Goal: Use online tool/utility: Use online tool/utility

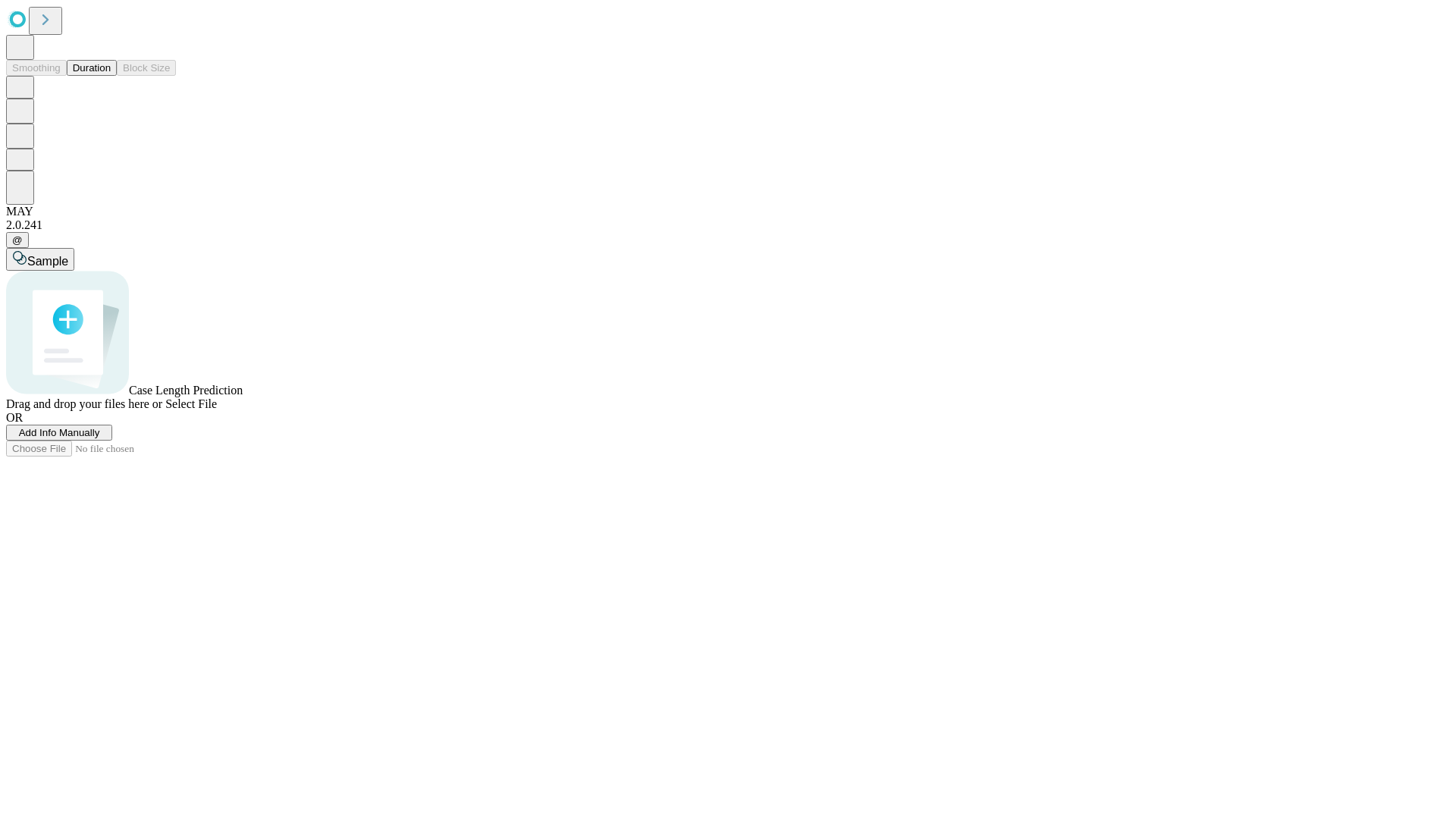
click at [100, 439] on span "Add Info Manually" at bounding box center [60, 432] width 81 height 11
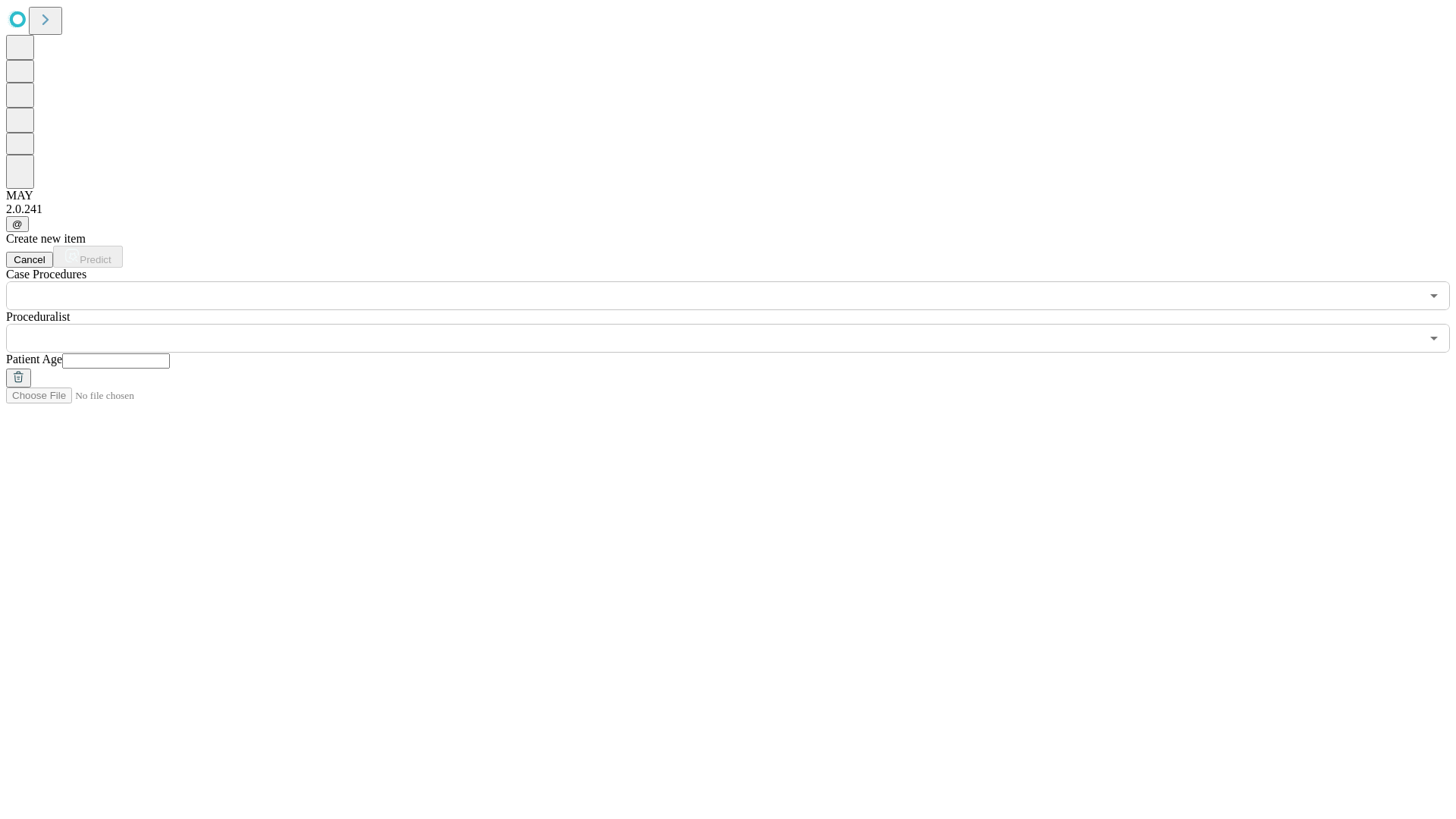
click at [170, 353] on input "text" at bounding box center [115, 361] width 108 height 15
type input "**"
click at [739, 324] on input "text" at bounding box center [713, 338] width 1415 height 29
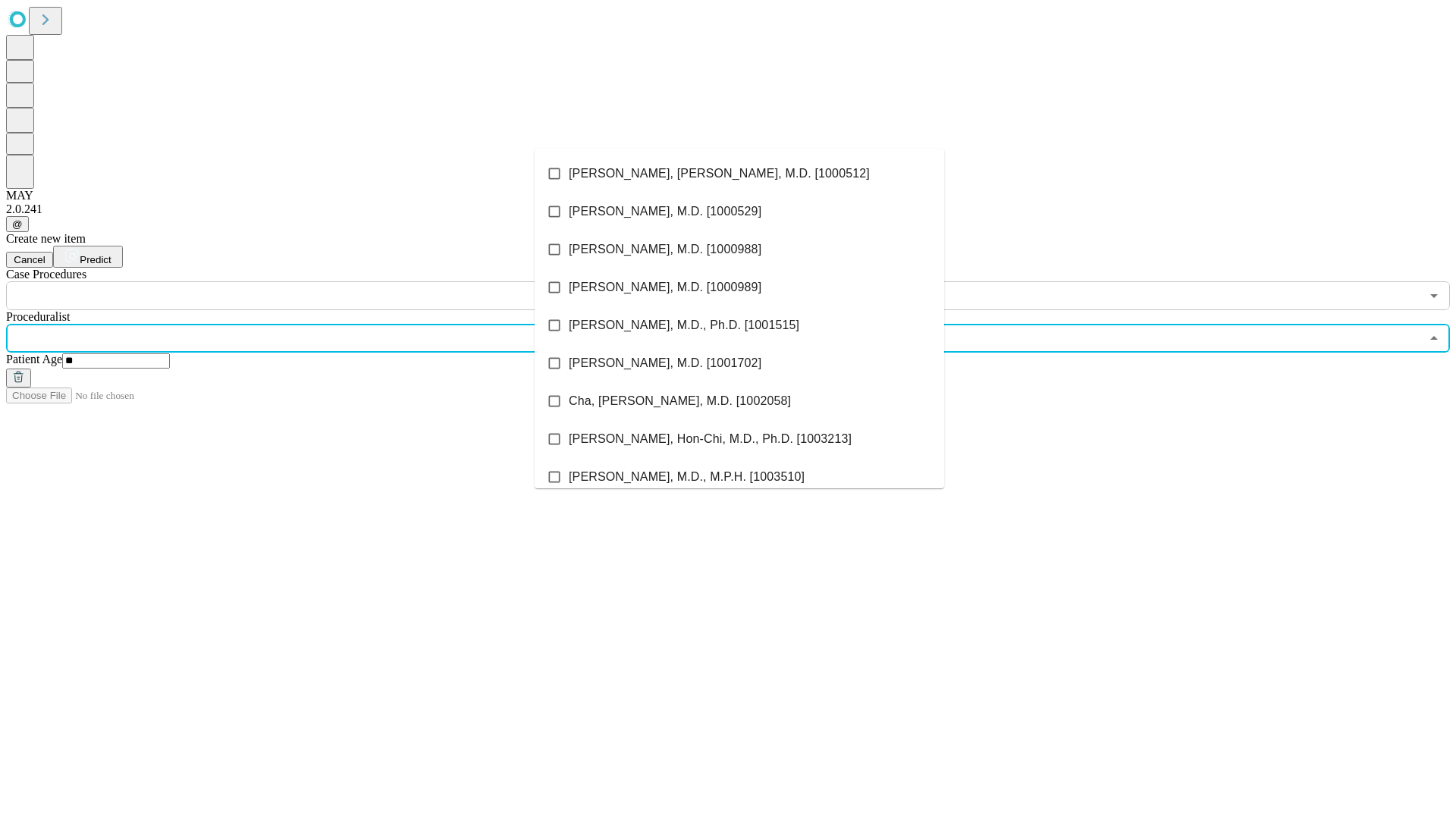
click at [740, 173] on li "[PERSON_NAME], [PERSON_NAME], M.D. [1000512]" at bounding box center [740, 173] width 410 height 38
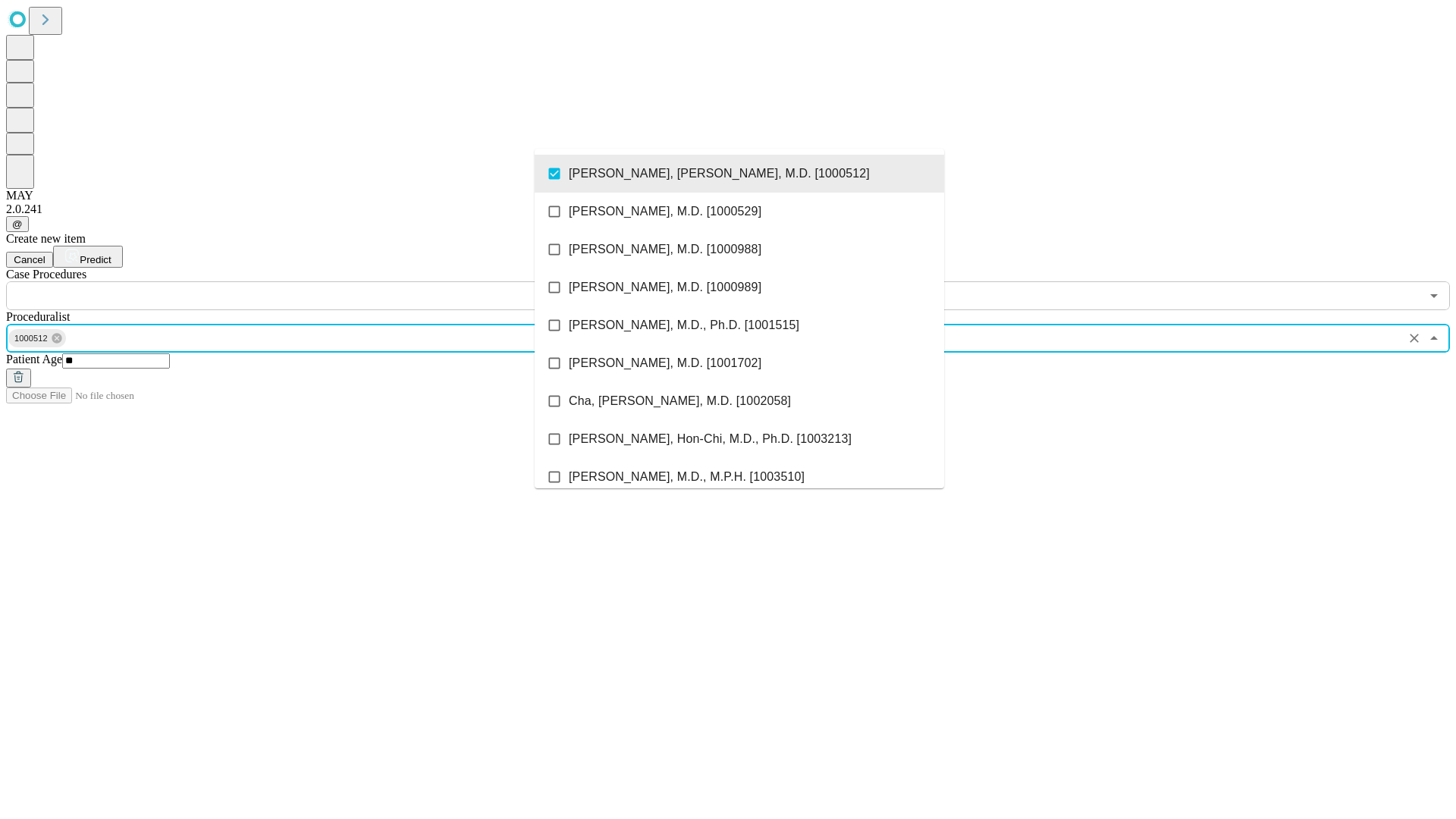
click at [319, 281] on input "text" at bounding box center [713, 296] width 1415 height 29
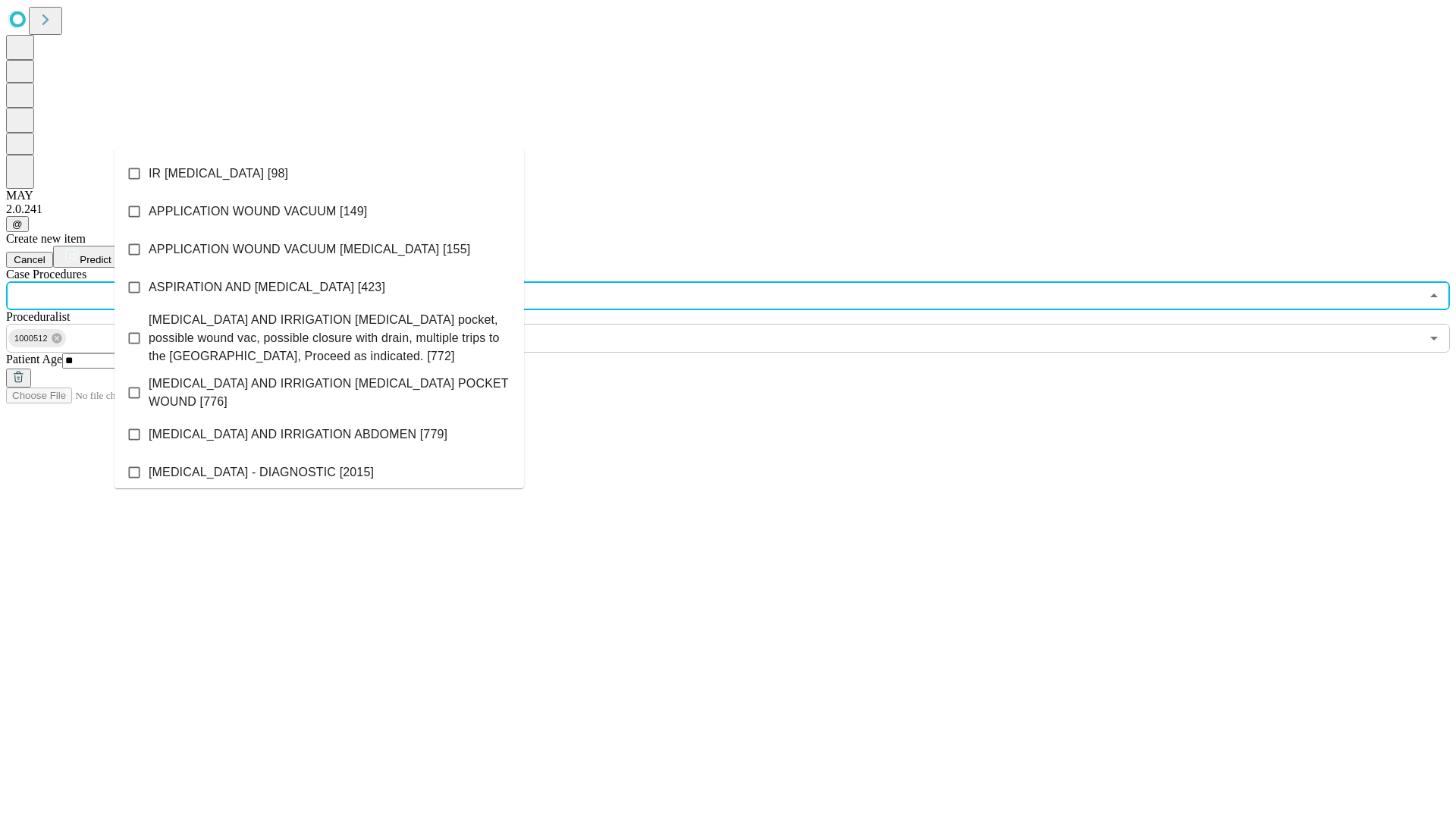
click at [319, 173] on li "IR [MEDICAL_DATA] [98]" at bounding box center [319, 173] width 410 height 38
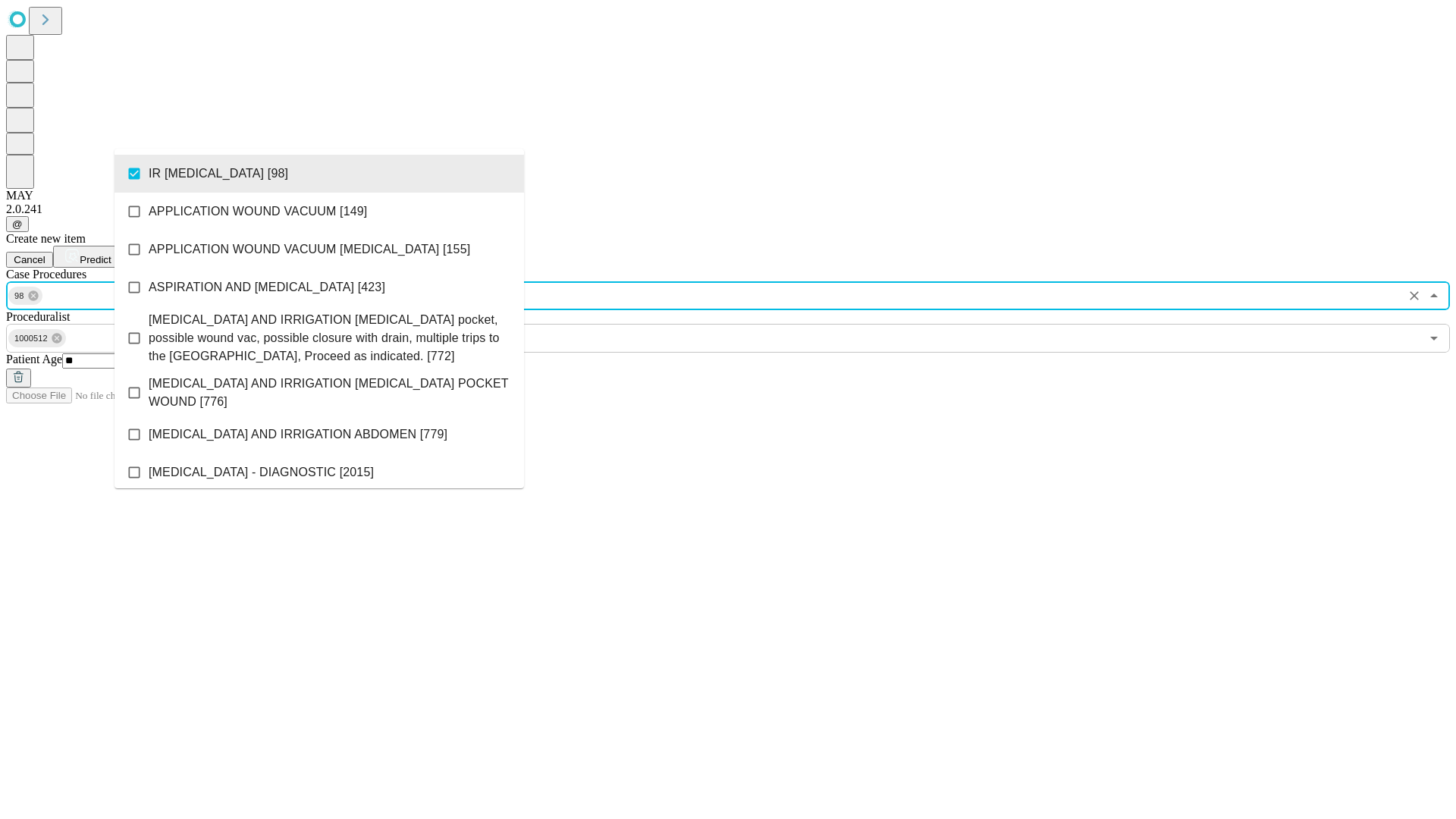
click at [111, 254] on span "Predict" at bounding box center [95, 259] width 31 height 11
